Goal: Information Seeking & Learning: Learn about a topic

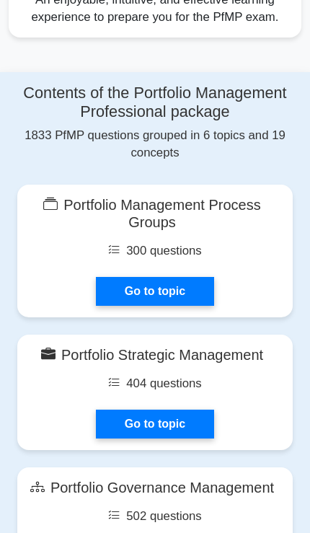
scroll to position [968, 0]
click at [183, 306] on link "Go to topic" at bounding box center [155, 291] width 118 height 29
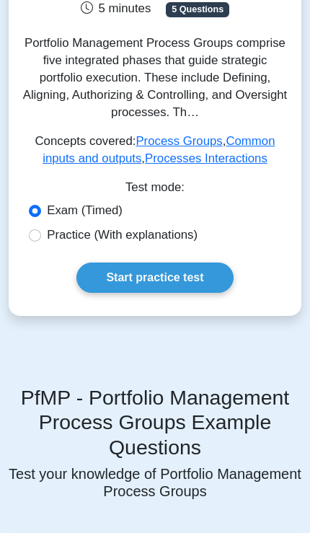
scroll to position [315, 0]
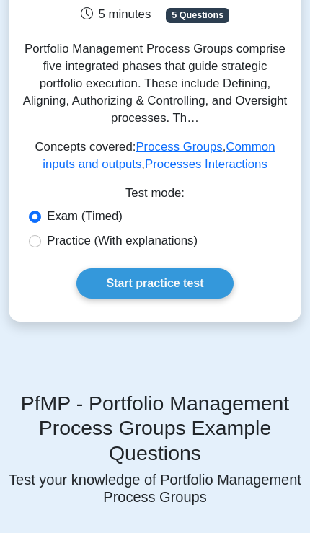
click at [212, 299] on link "Start practice test" at bounding box center [154, 283] width 157 height 30
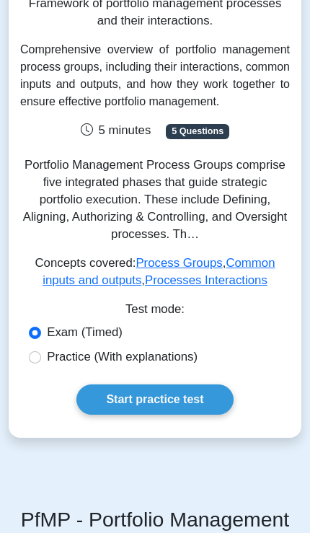
scroll to position [199, 0]
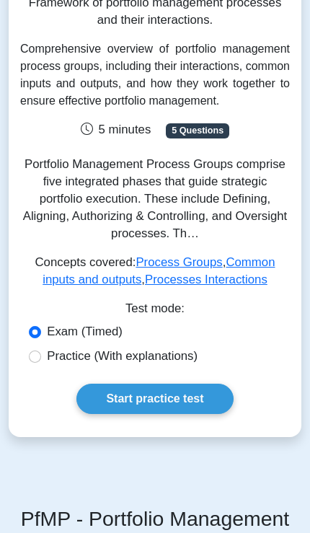
click at [98, 365] on label "Practice (With explanations)" at bounding box center [122, 356] width 151 height 17
click at [41, 363] on input "Practice (With explanations)" at bounding box center [35, 357] width 12 height 12
radio input "true"
click at [165, 414] on link "Start practice test" at bounding box center [154, 399] width 157 height 30
